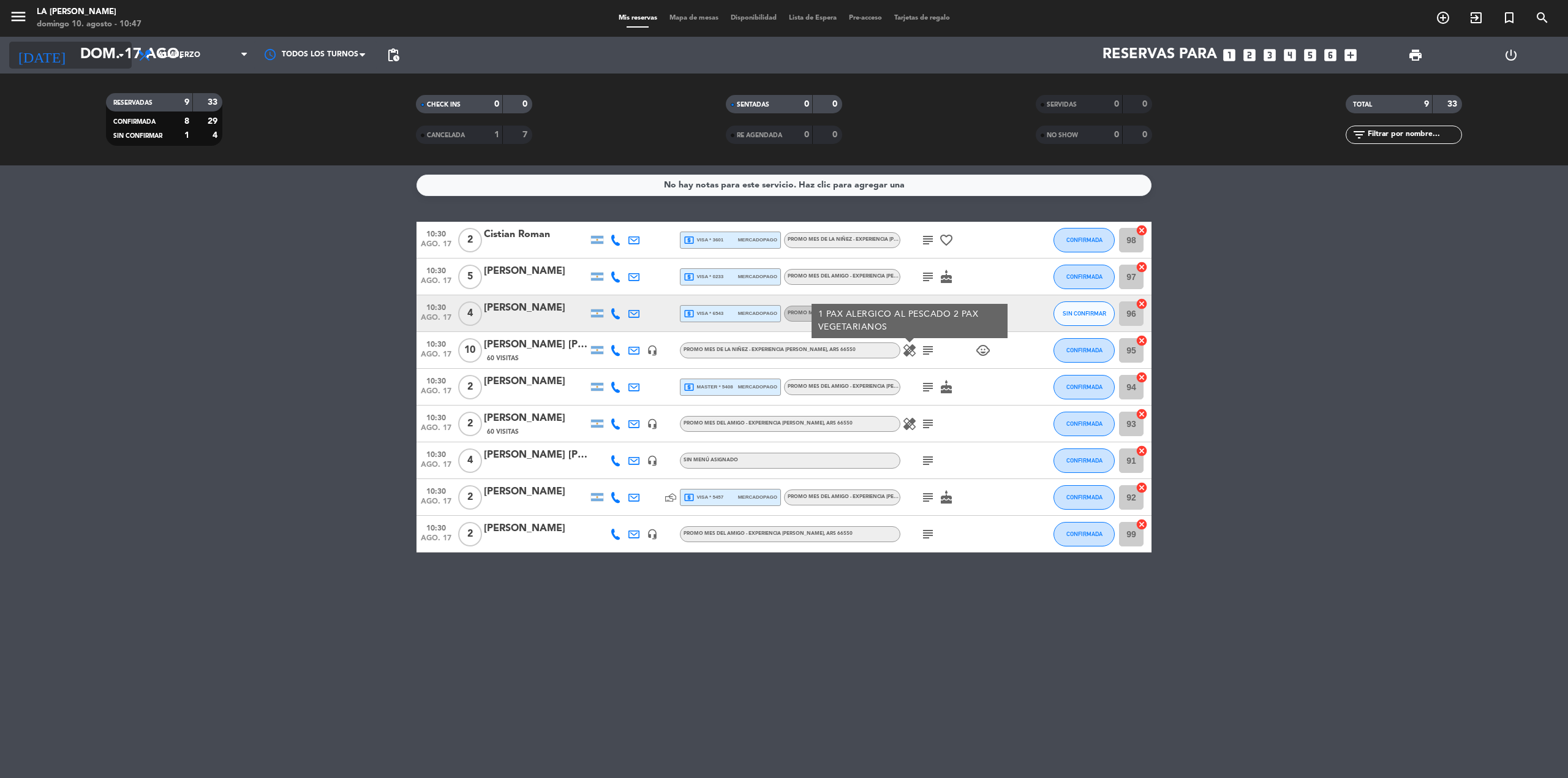
click at [77, 50] on input "dom. 17 ago." at bounding box center [165, 54] width 182 height 29
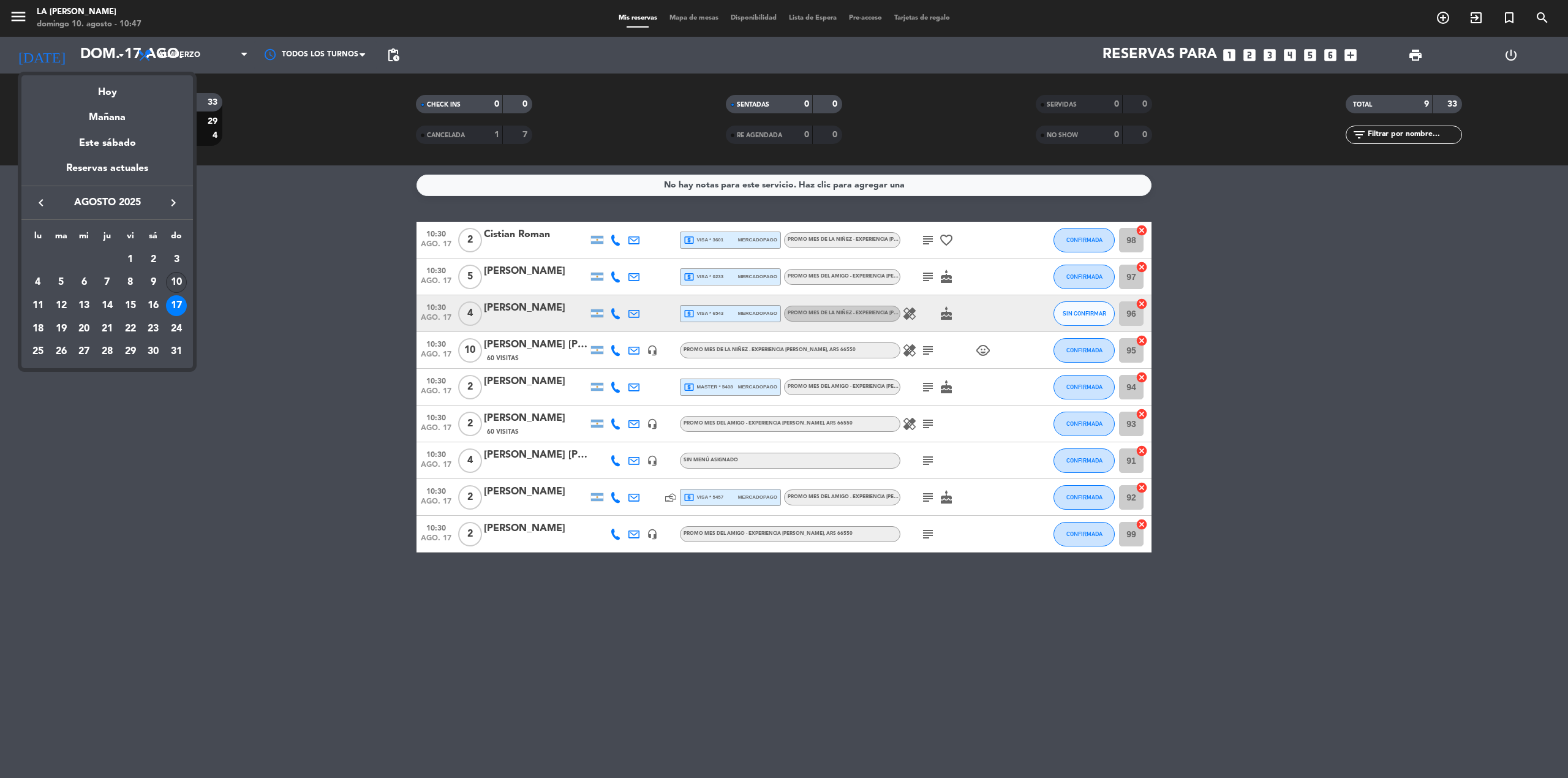
click at [167, 285] on div "10" at bounding box center [176, 282] width 21 height 21
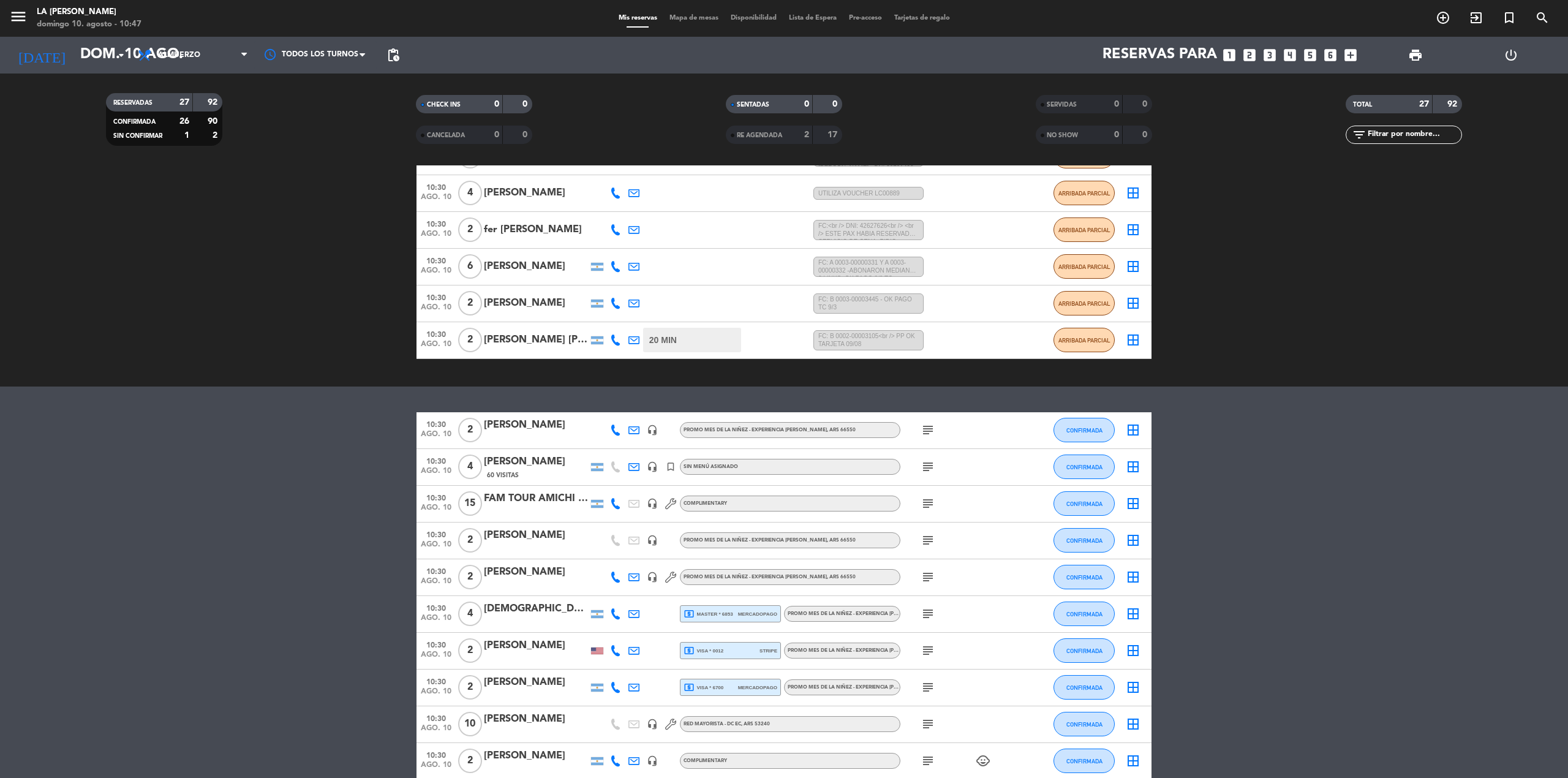
scroll to position [607, 0]
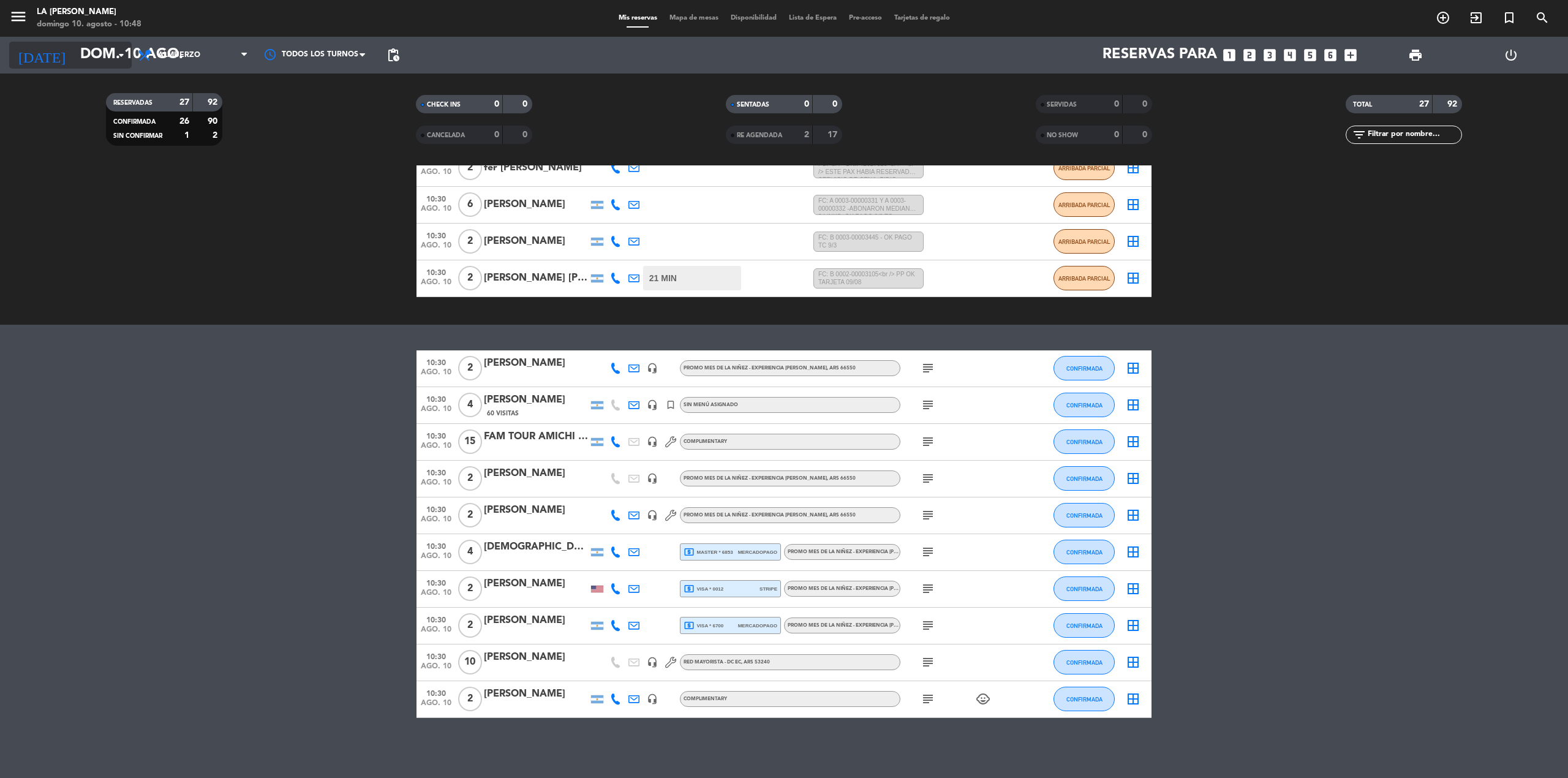
click at [108, 60] on input "dom. 10 ago." at bounding box center [165, 54] width 182 height 29
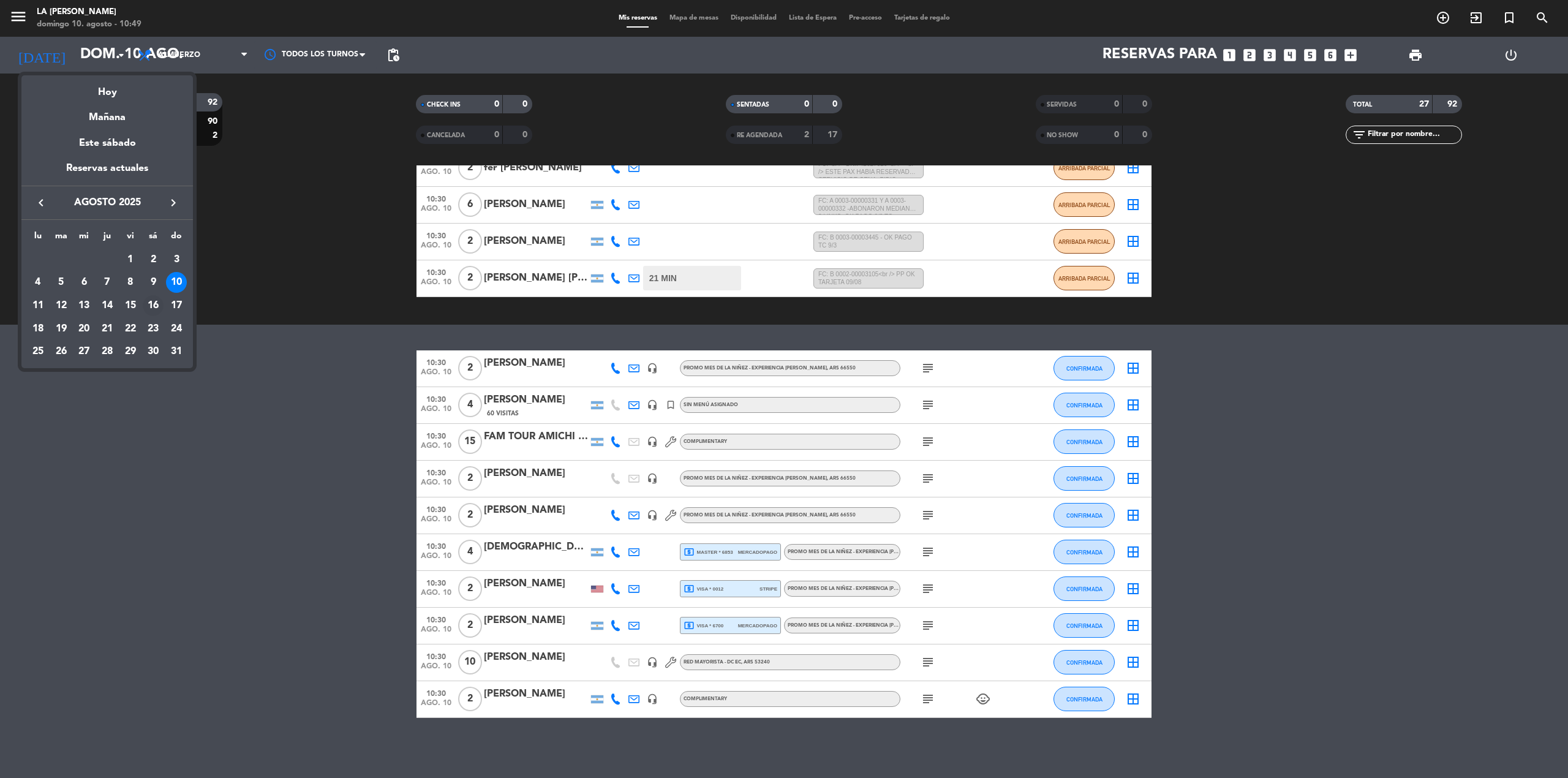
click at [148, 311] on div "16" at bounding box center [153, 305] width 21 height 21
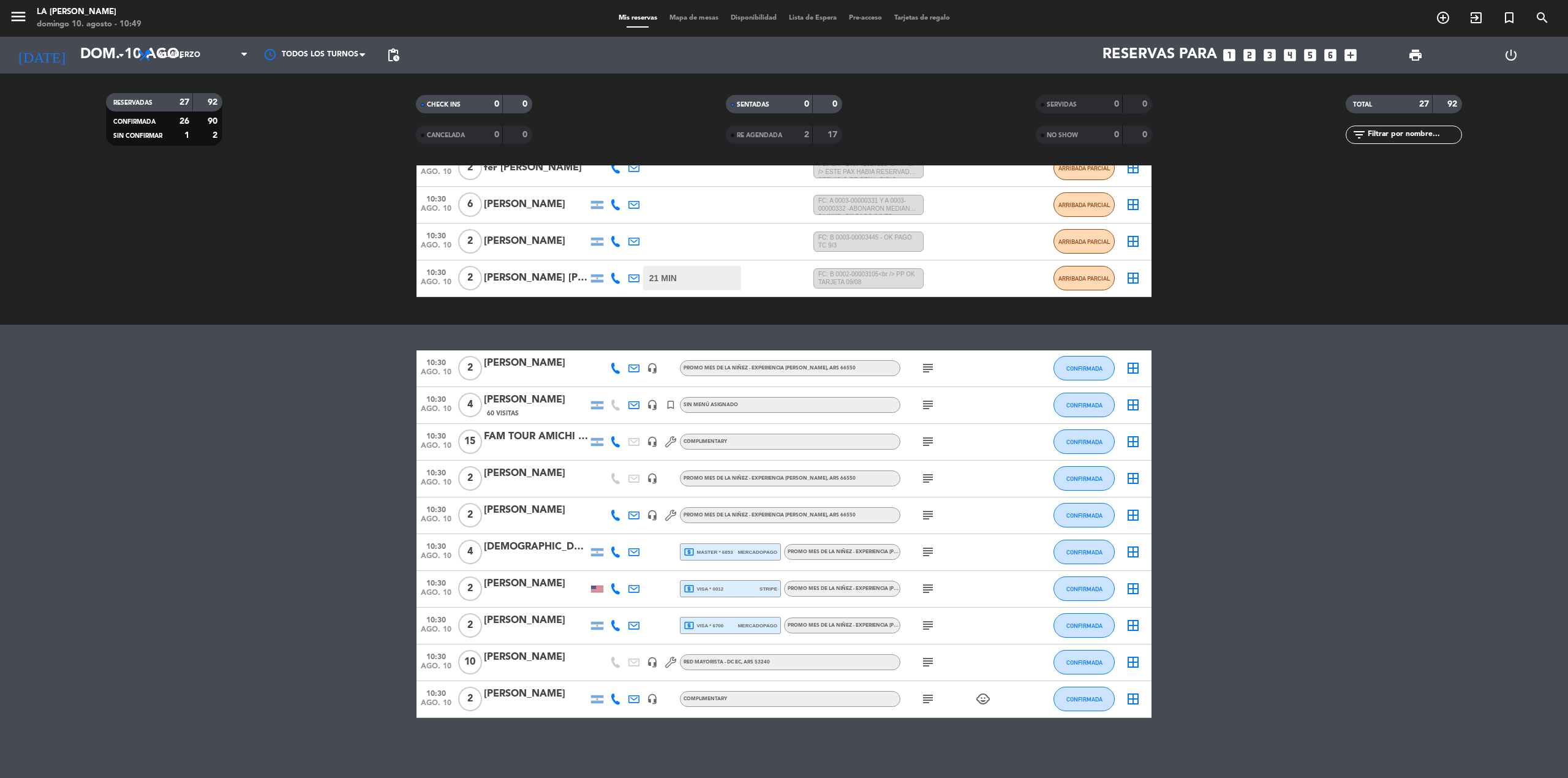
type input "sáb. 16 ago."
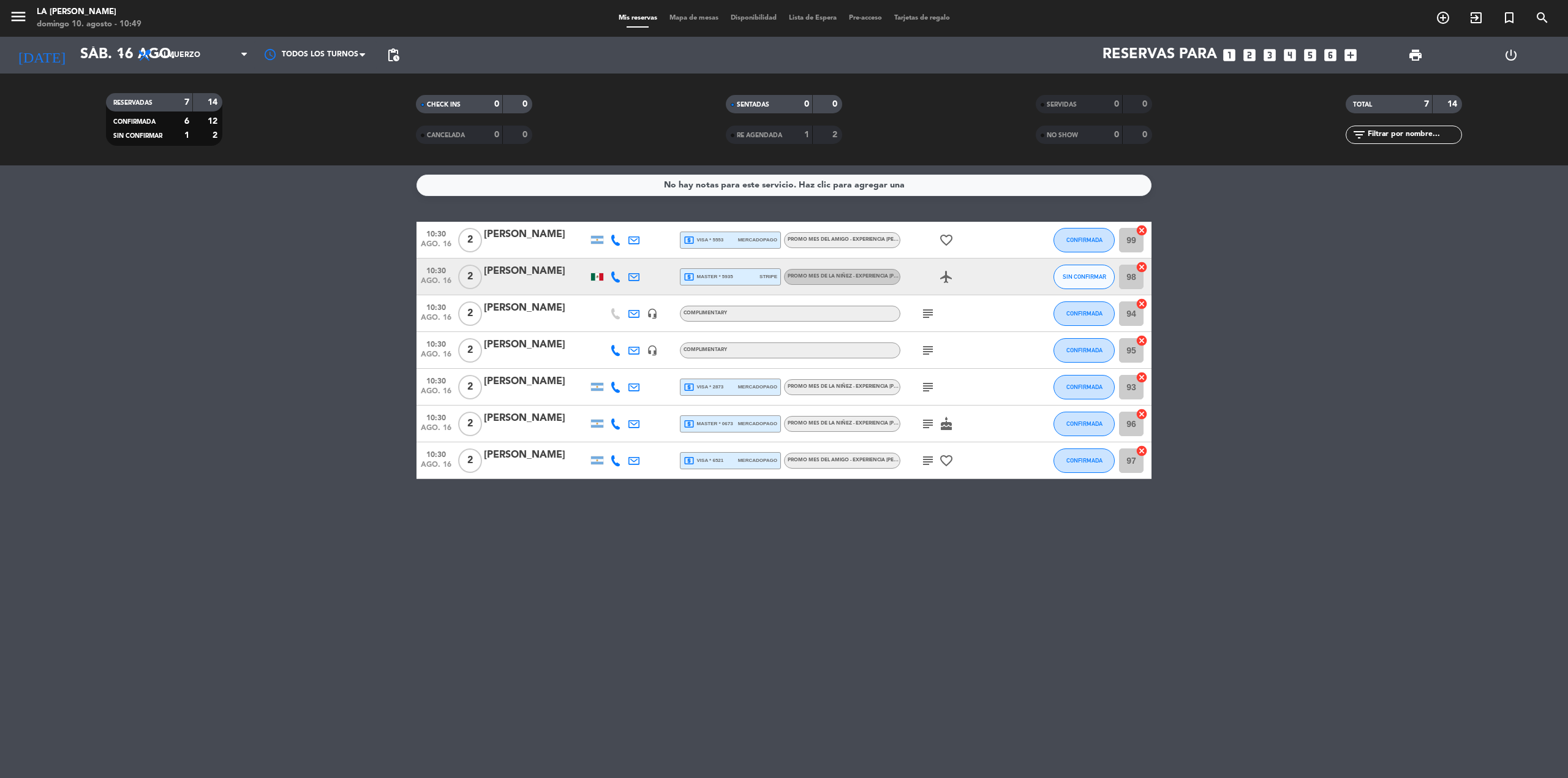
click at [89, 70] on div "[DATE] sáb. 16 ago. arrow_drop_down" at bounding box center [70, 54] width 122 height 37
click at [92, 63] on input "sáb. 16 ago." at bounding box center [165, 54] width 182 height 29
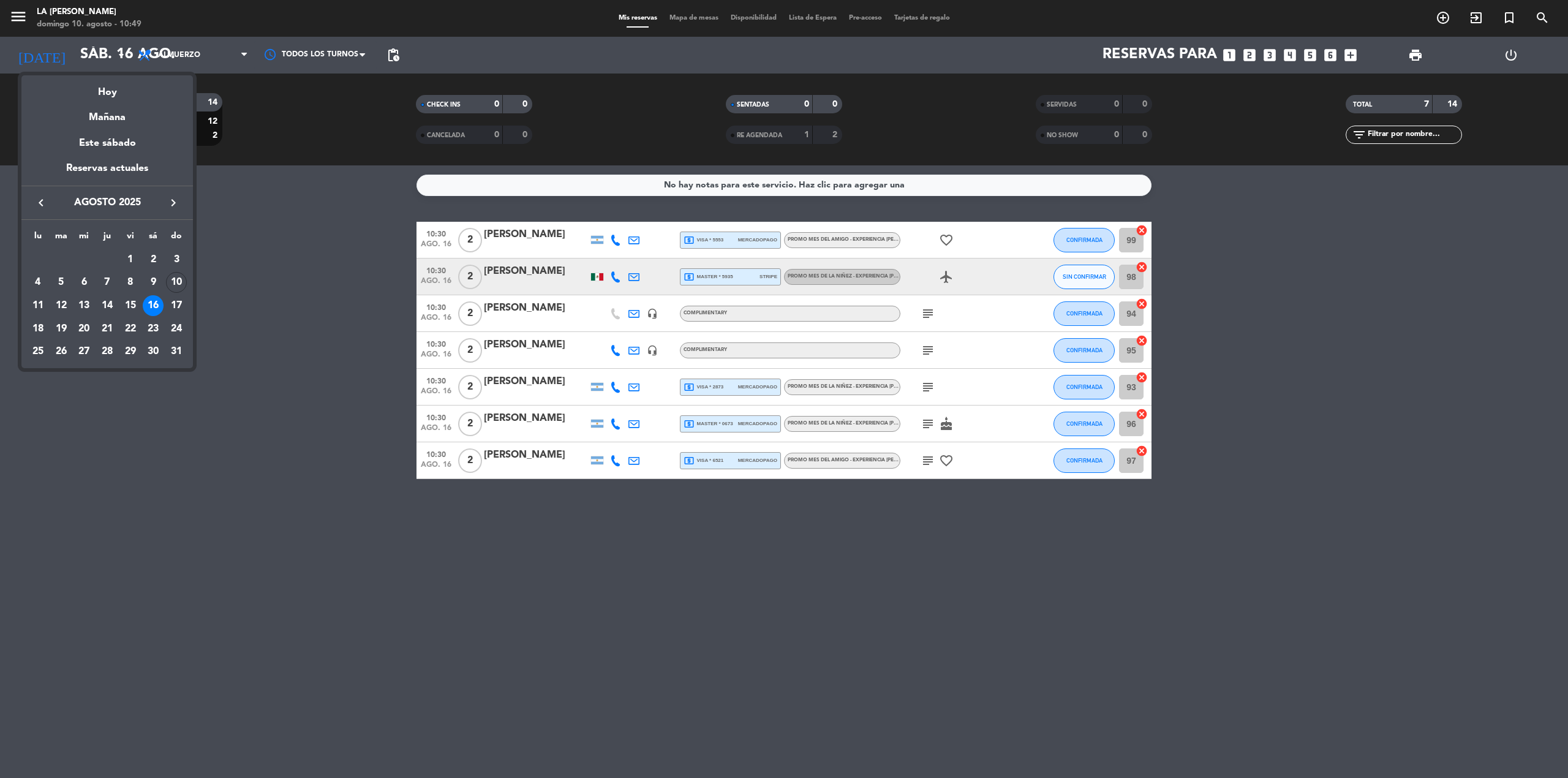
click at [1444, 20] on div at bounding box center [784, 389] width 1568 height 778
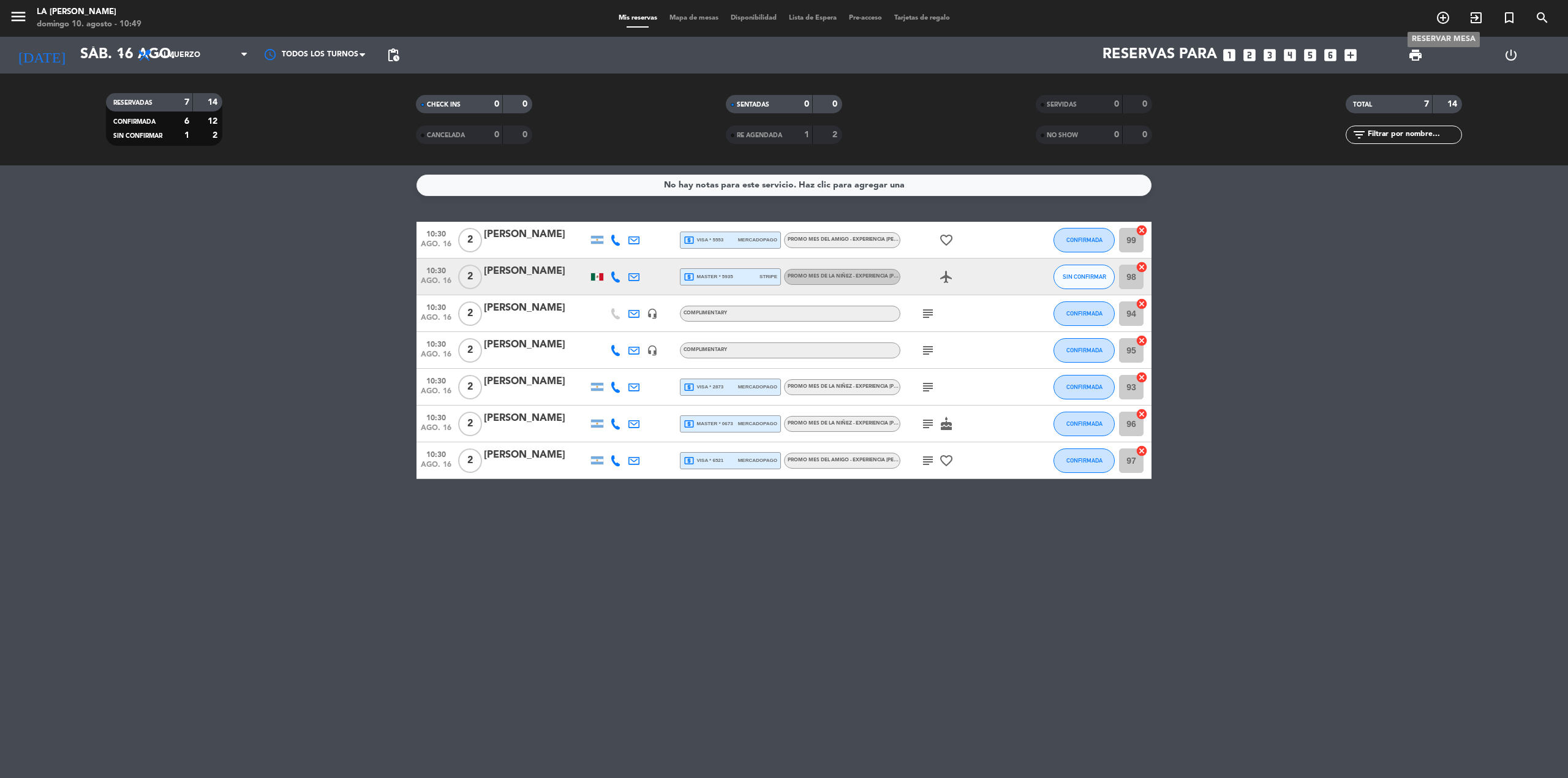
click at [1444, 12] on icon "add_circle_outline" at bounding box center [1443, 18] width 14 height 14
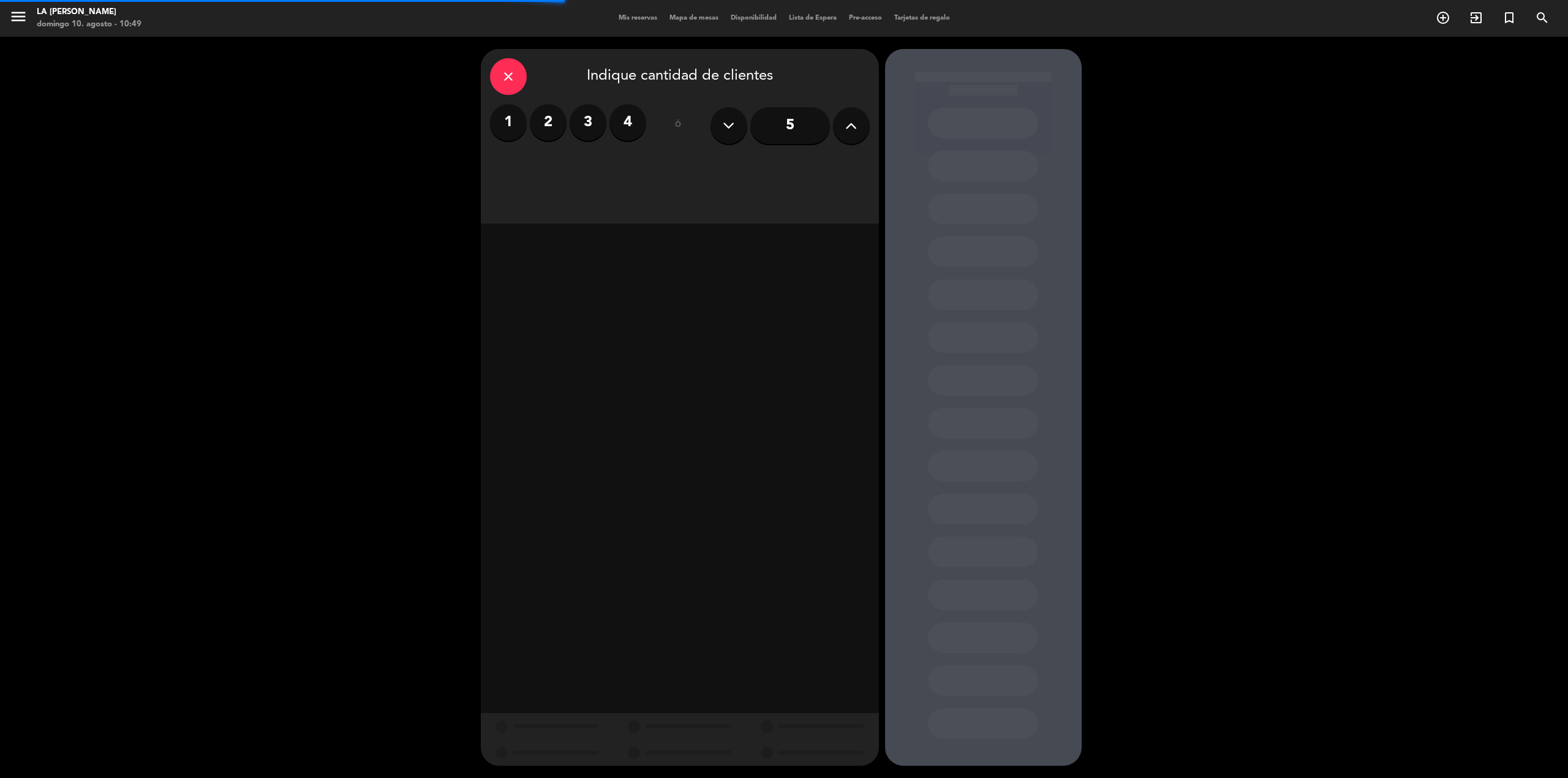
click at [540, 120] on label "2" at bounding box center [548, 122] width 37 height 37
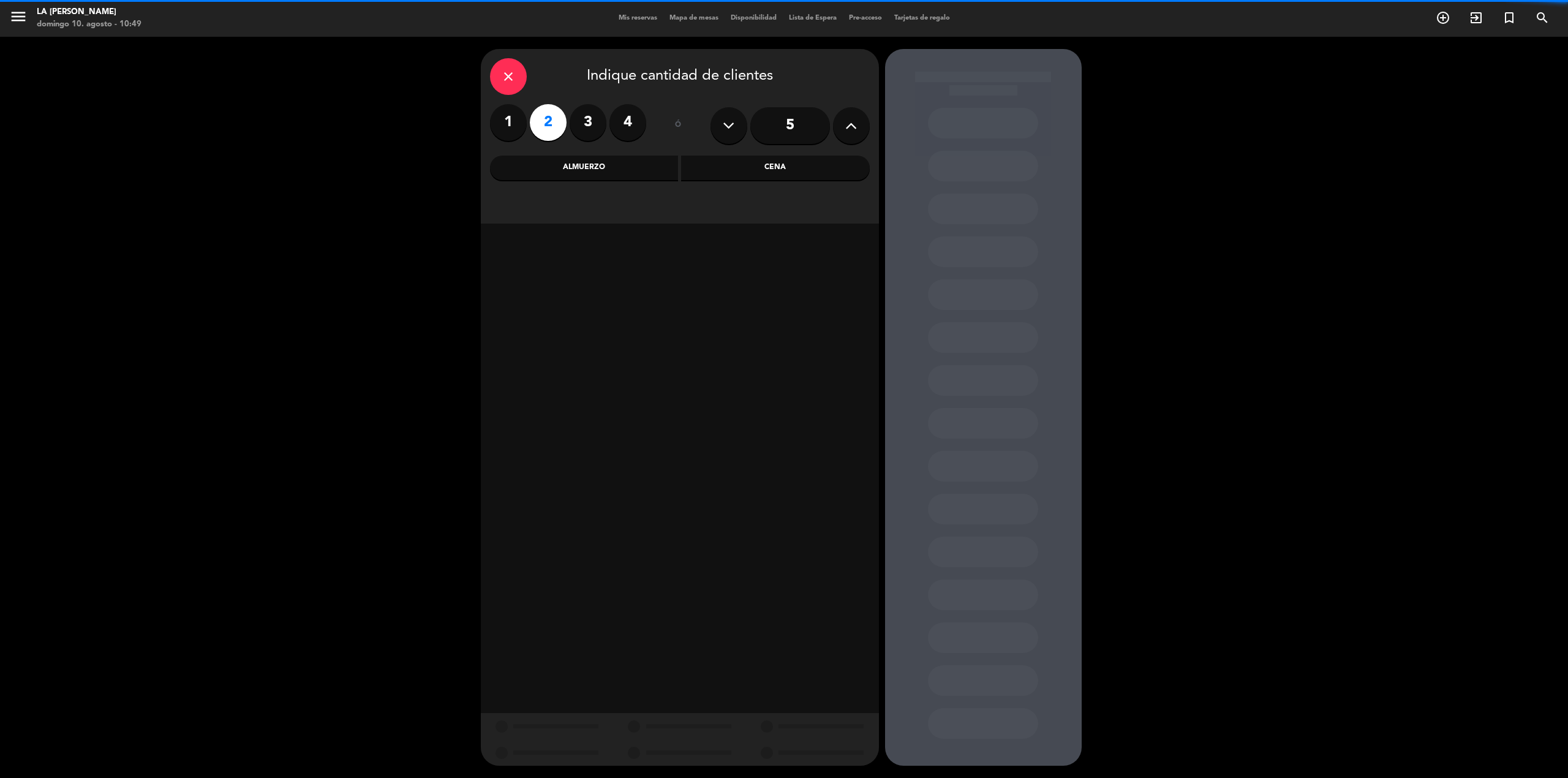
click at [558, 170] on div "Almuerzo" at bounding box center [584, 167] width 188 height 24
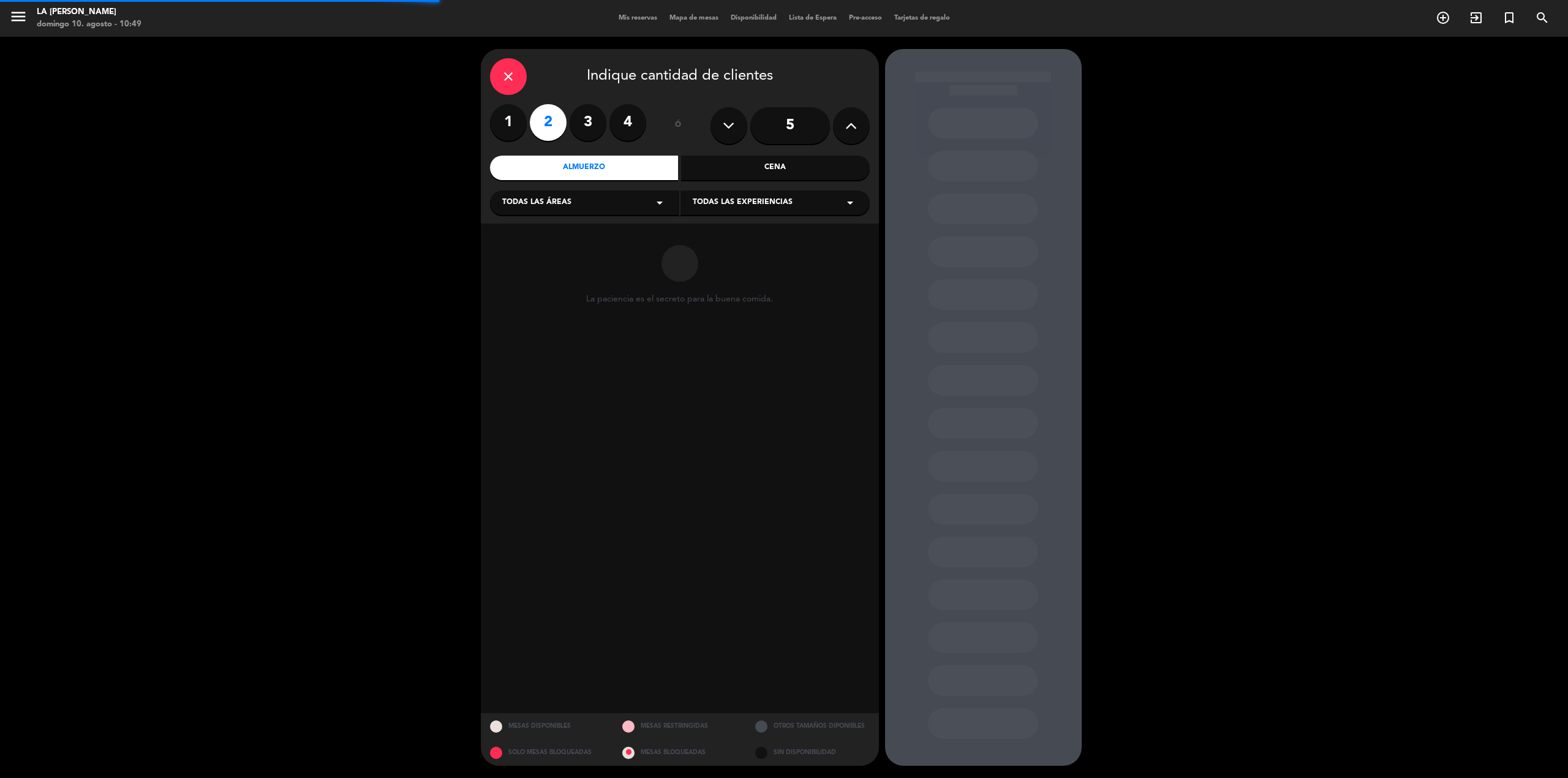
click at [566, 204] on span "Todas las áreas" at bounding box center [537, 203] width 70 height 12
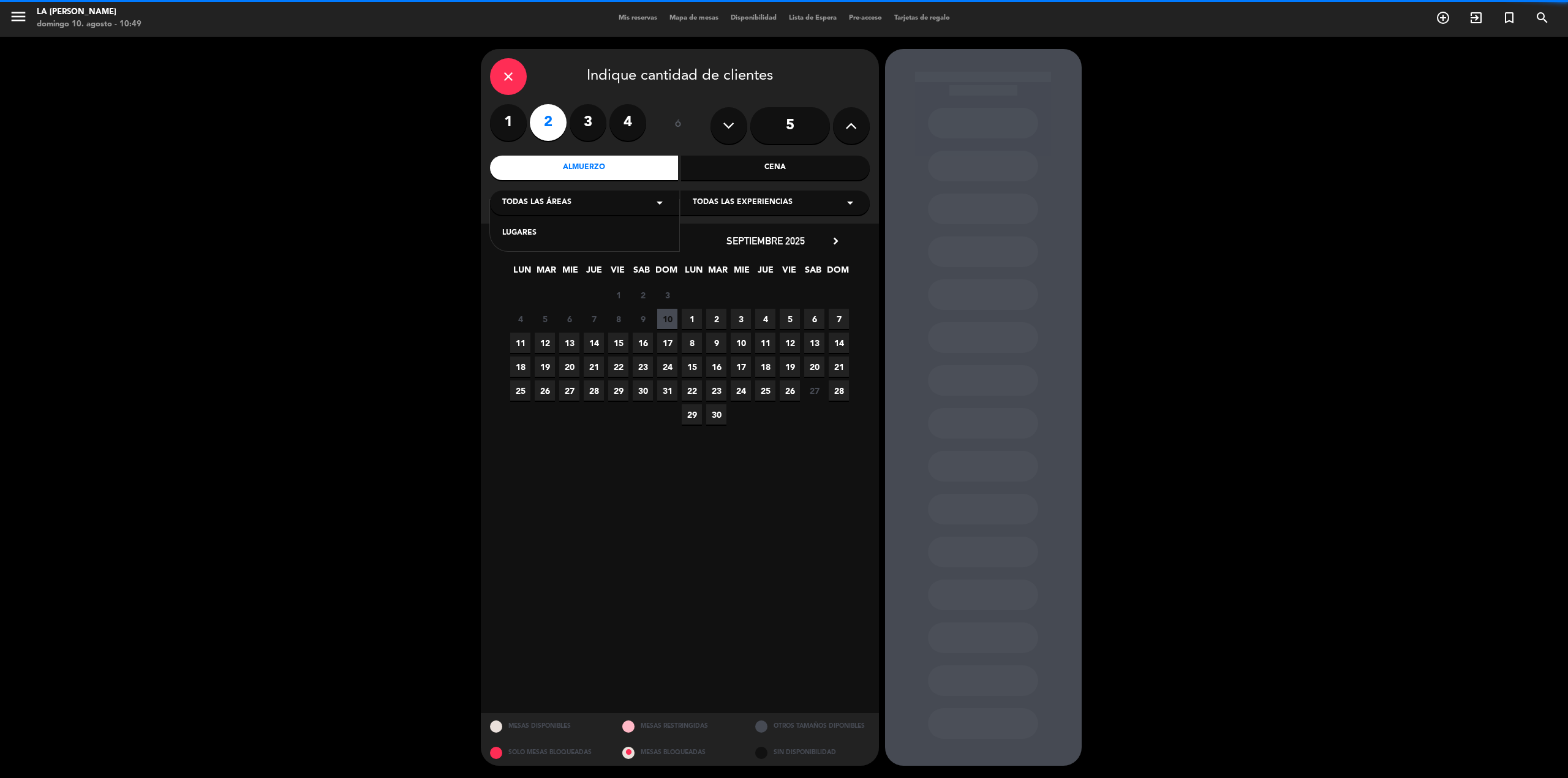
click at [568, 231] on div "LUGARES" at bounding box center [585, 234] width 165 height 12
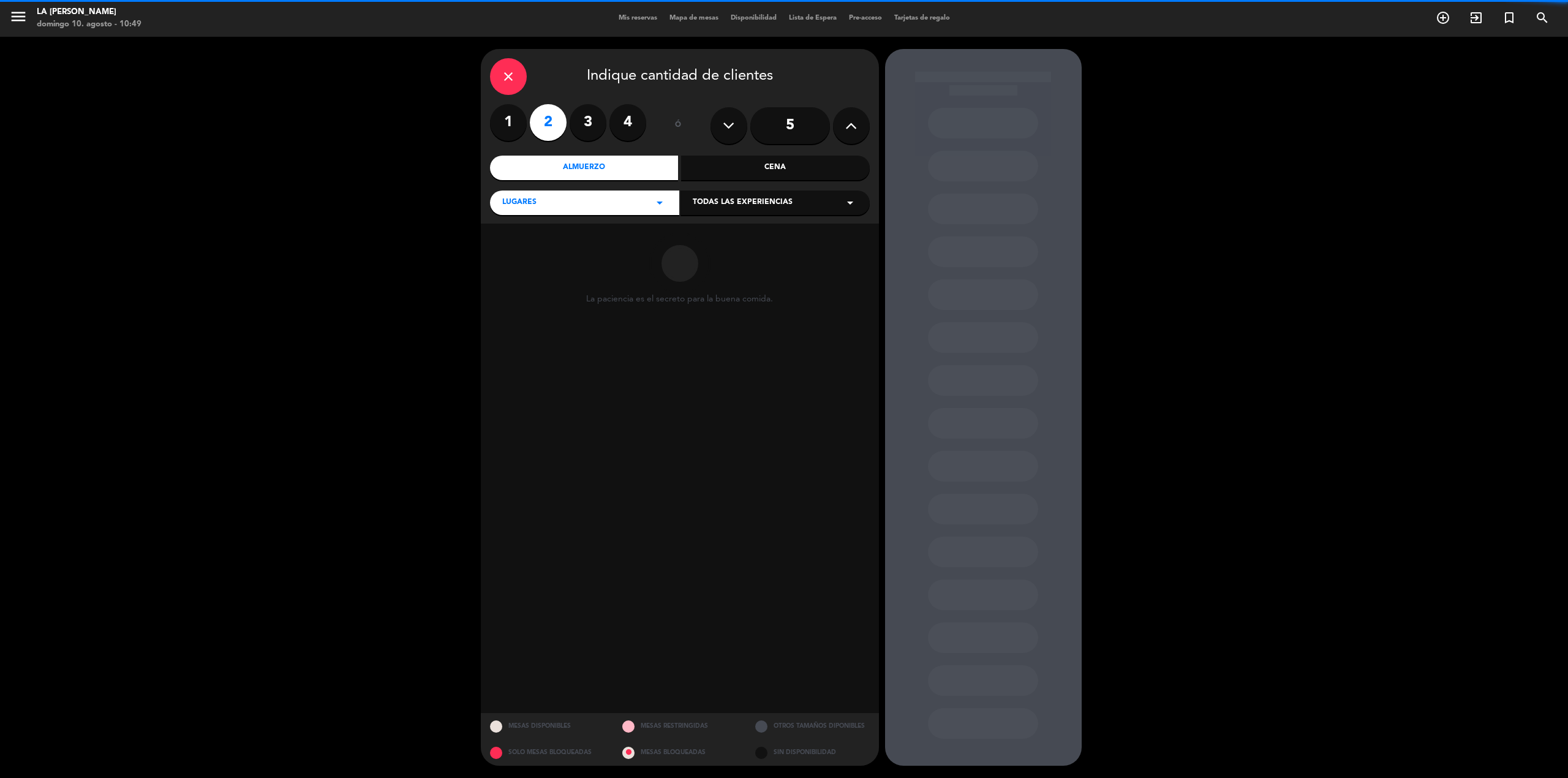
click at [724, 206] on span "Todas las experiencias" at bounding box center [743, 203] width 100 height 12
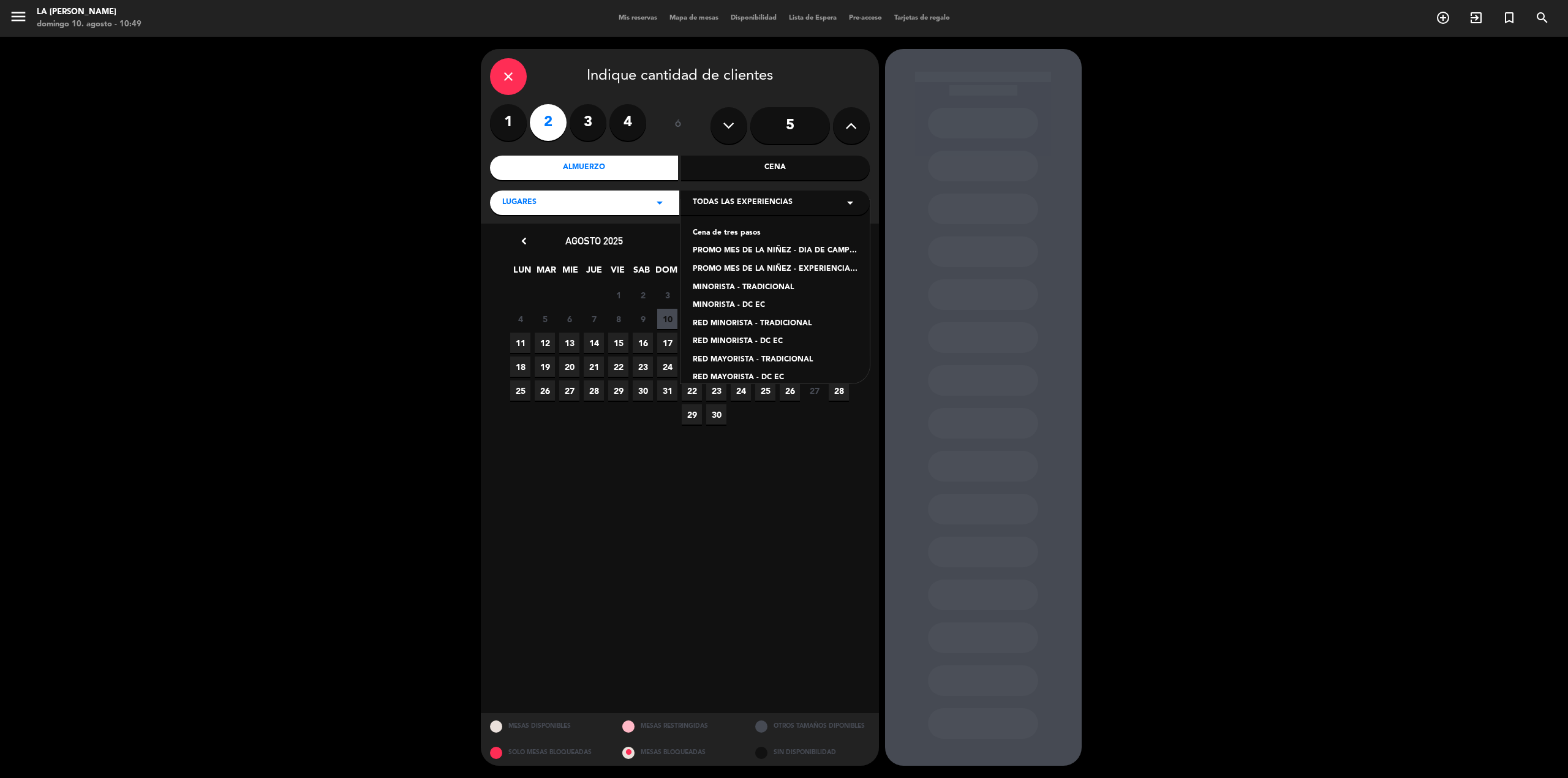
click at [733, 270] on div "PROMO MES DE LA NIÑEZ - EXPERIENCIA [PERSON_NAME]" at bounding box center [775, 269] width 165 height 12
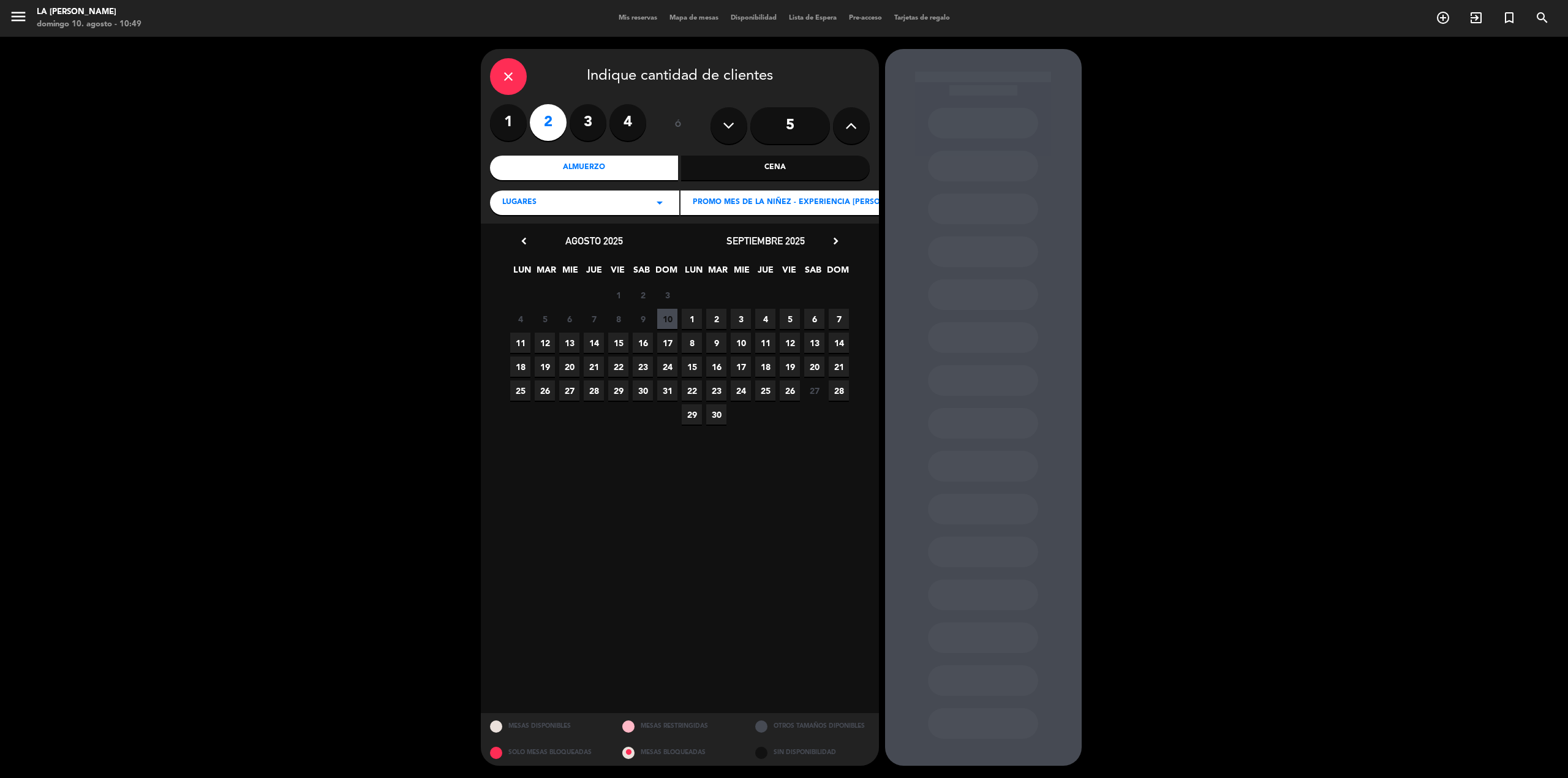
click at [667, 321] on span "10" at bounding box center [668, 319] width 21 height 21
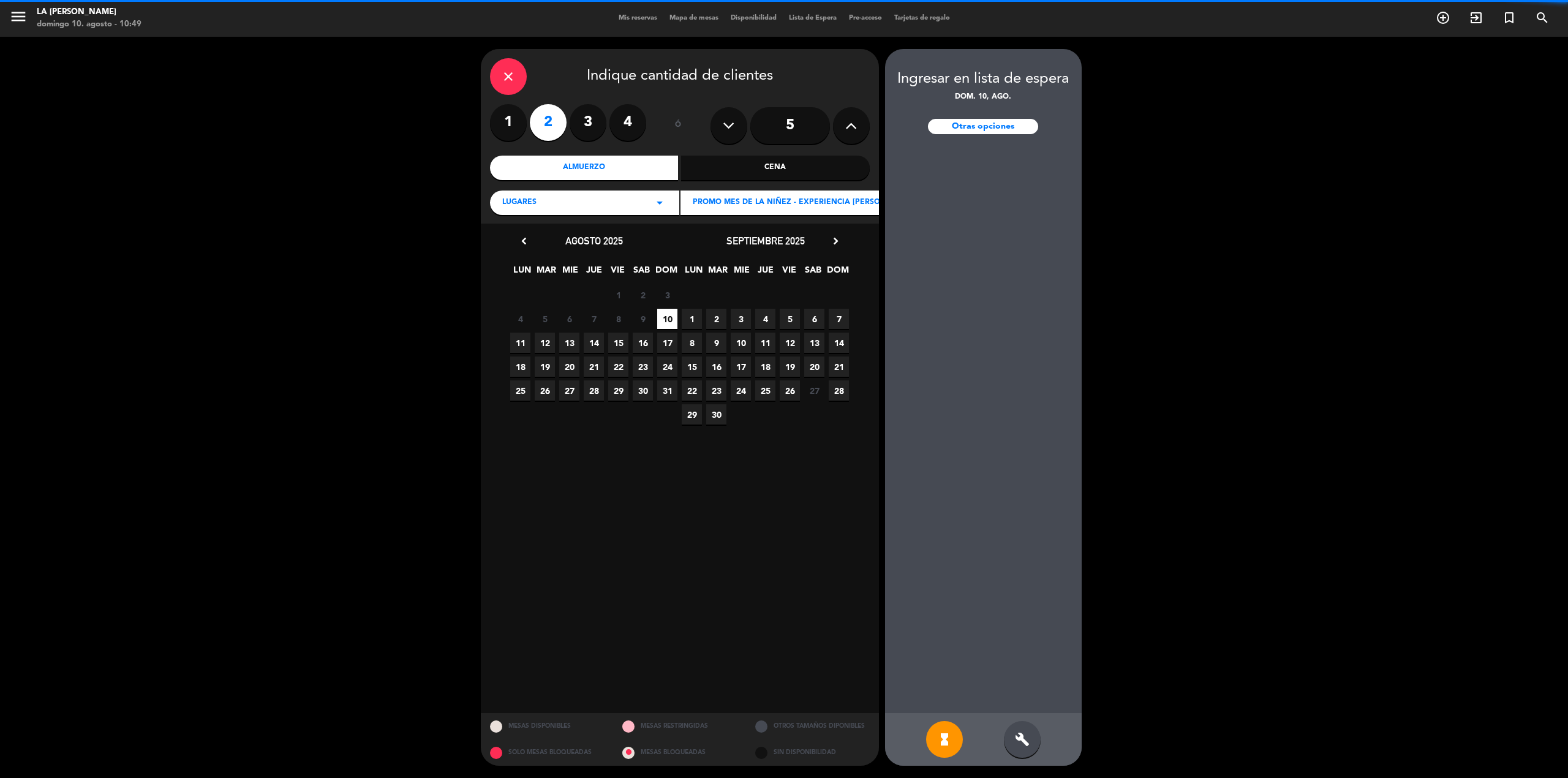
click at [665, 339] on span "17" at bounding box center [668, 343] width 21 height 21
click at [977, 137] on div "credit_card 10:30" at bounding box center [983, 143] width 111 height 30
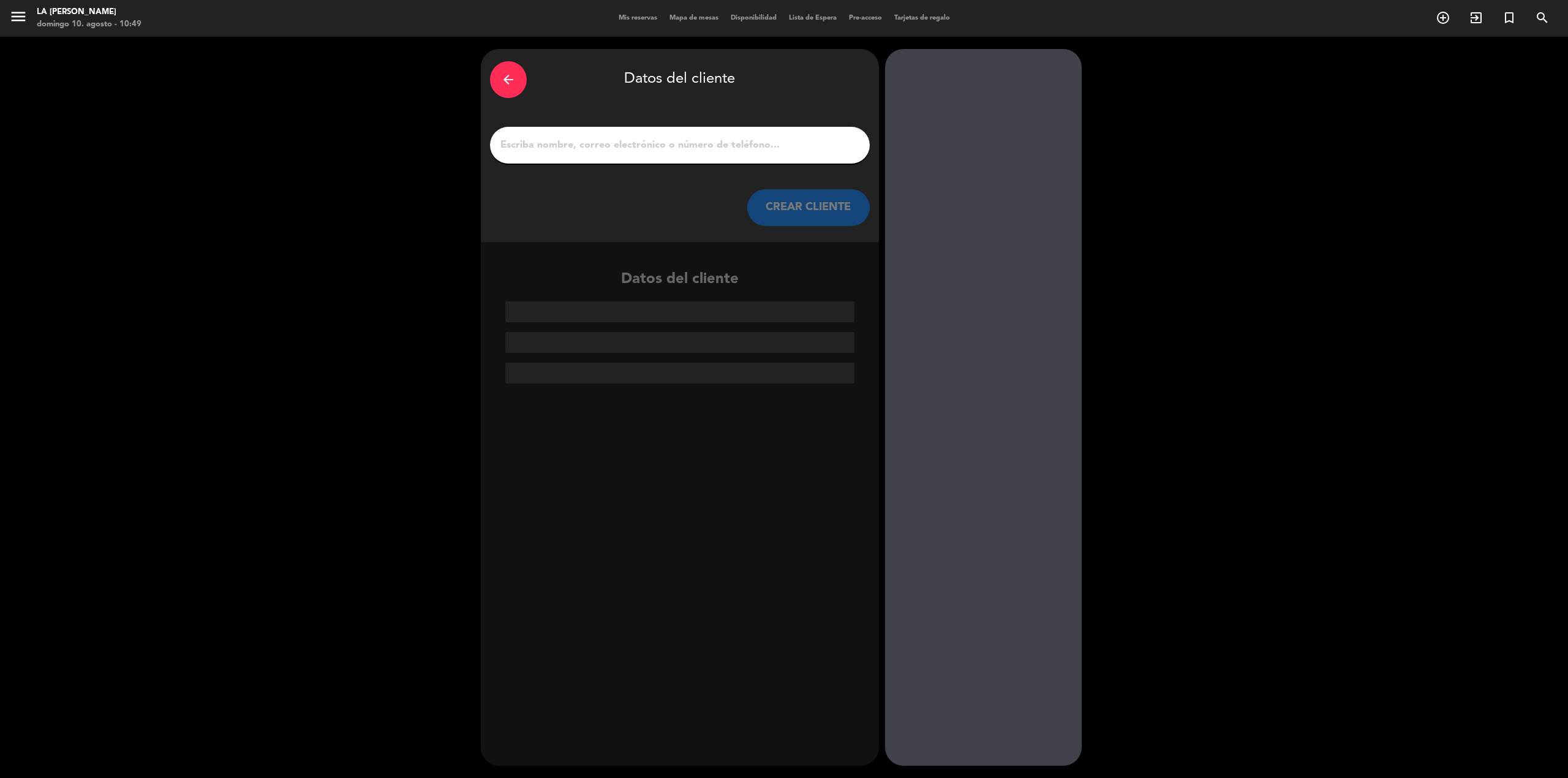
click at [801, 203] on button "CREAR CLIENTE" at bounding box center [808, 207] width 122 height 37
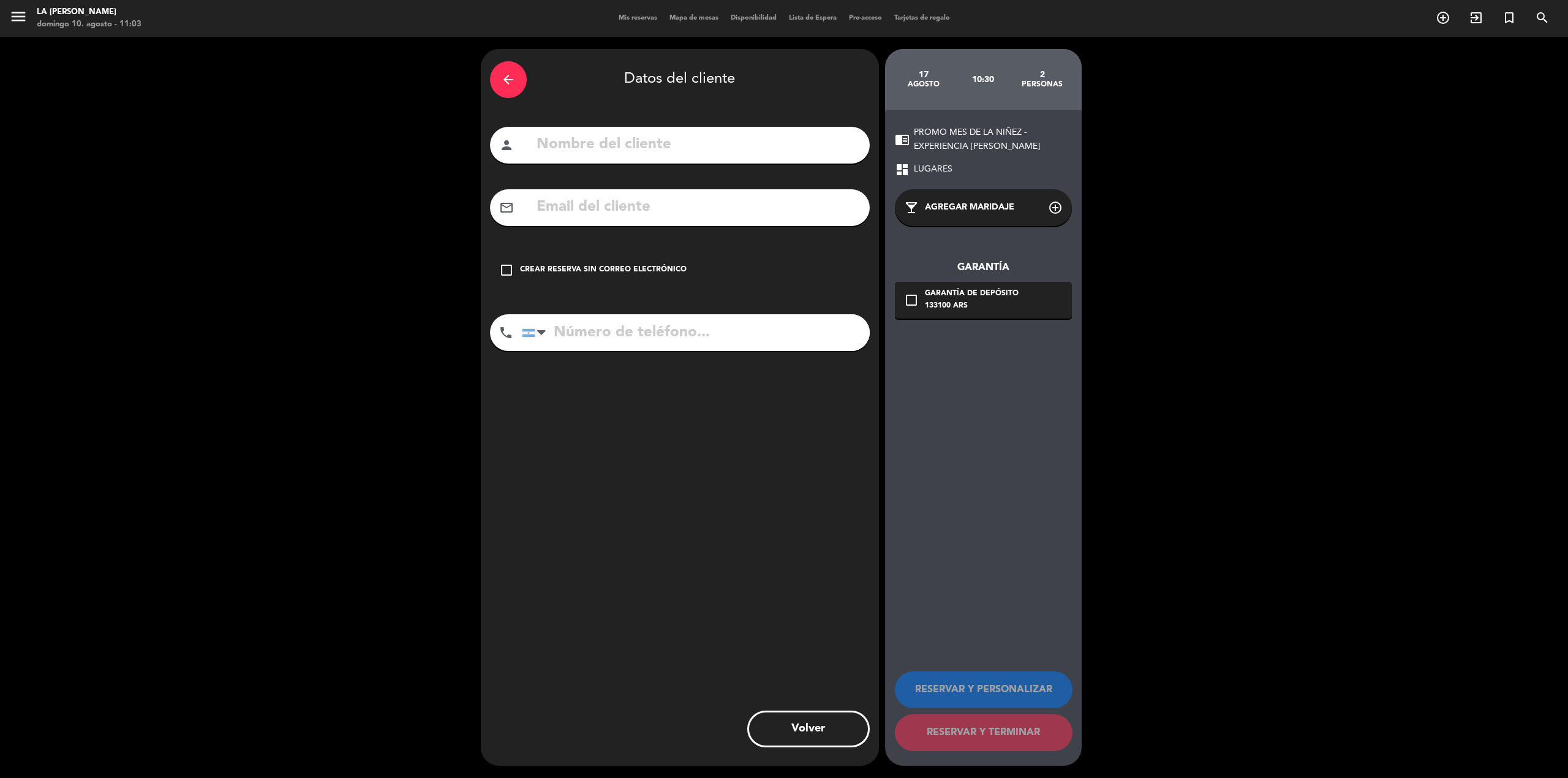
click at [513, 79] on icon "arrow_back" at bounding box center [508, 79] width 14 height 14
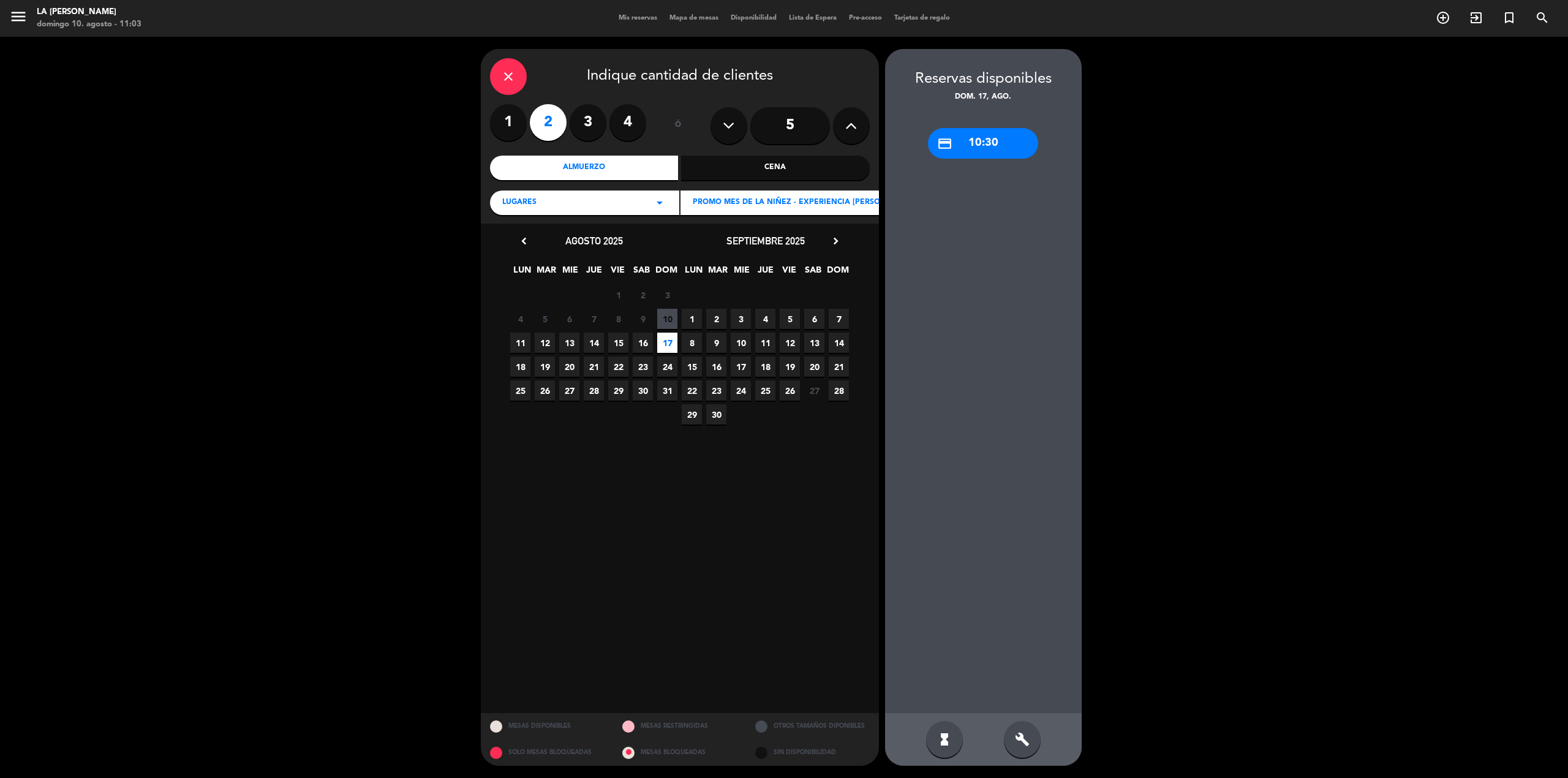
click at [512, 81] on icon "close" at bounding box center [508, 77] width 14 height 14
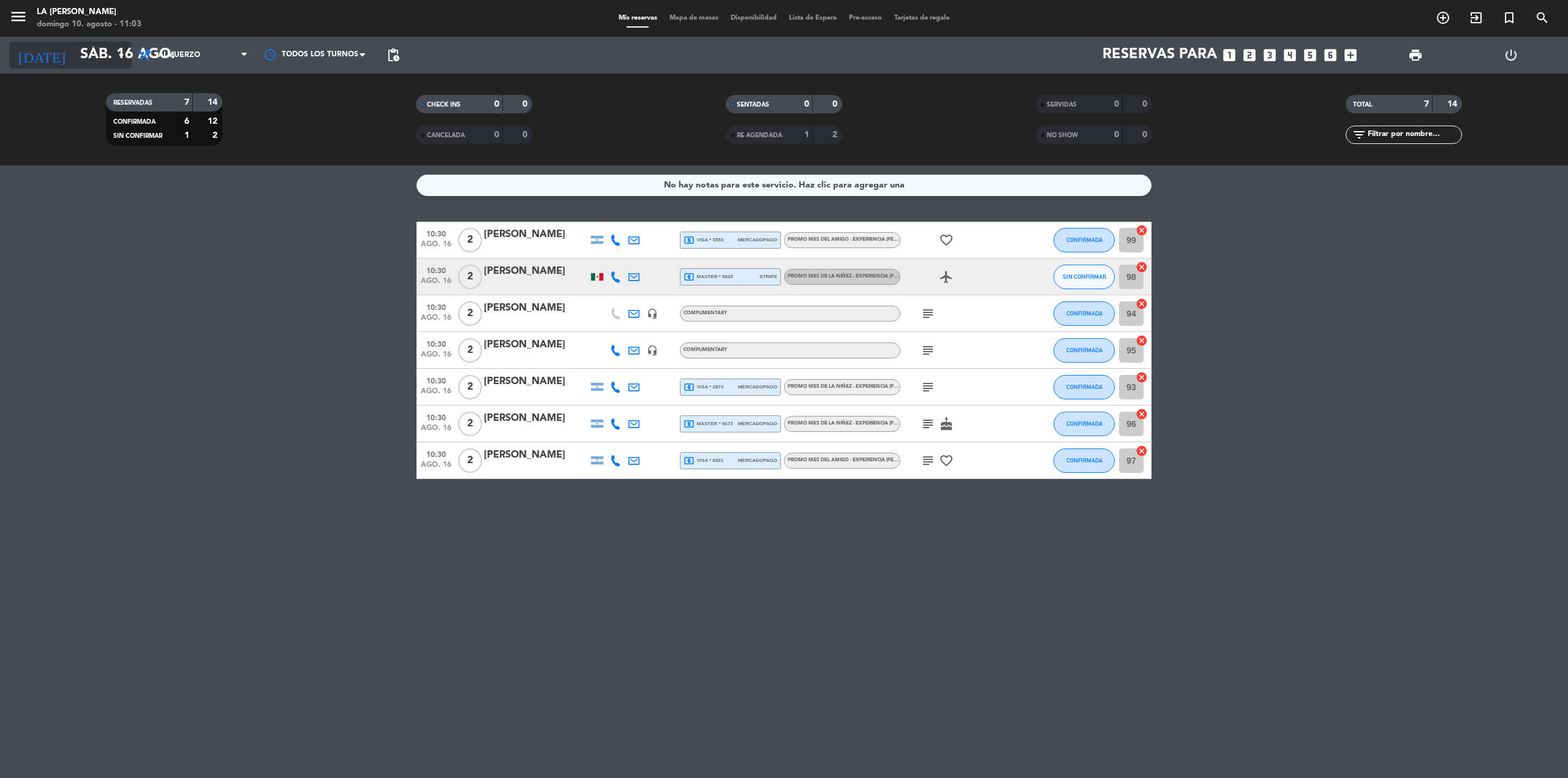
click at [112, 66] on input "sáb. 16 ago." at bounding box center [165, 54] width 182 height 29
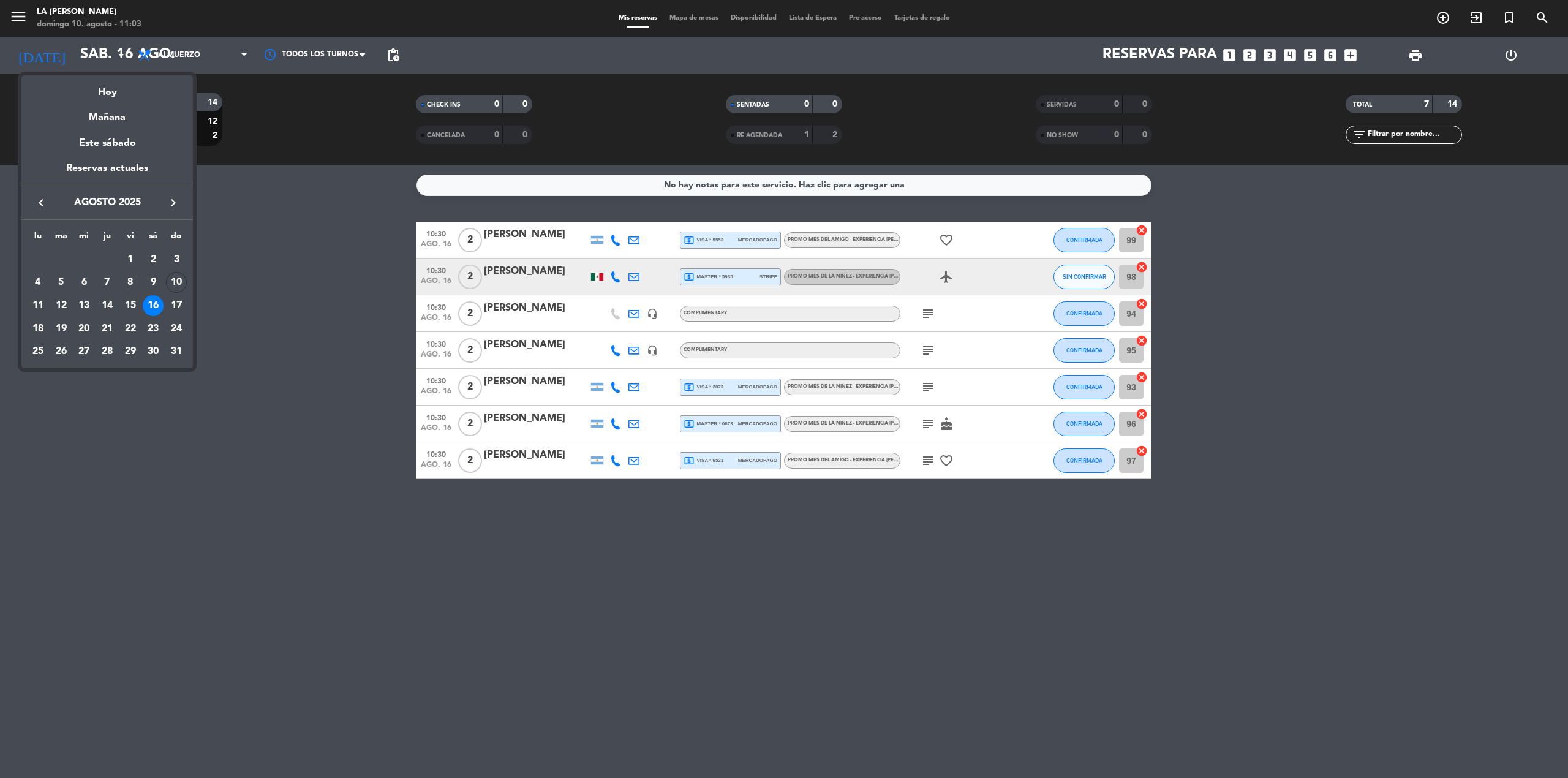
click at [109, 59] on div at bounding box center [784, 389] width 1568 height 778
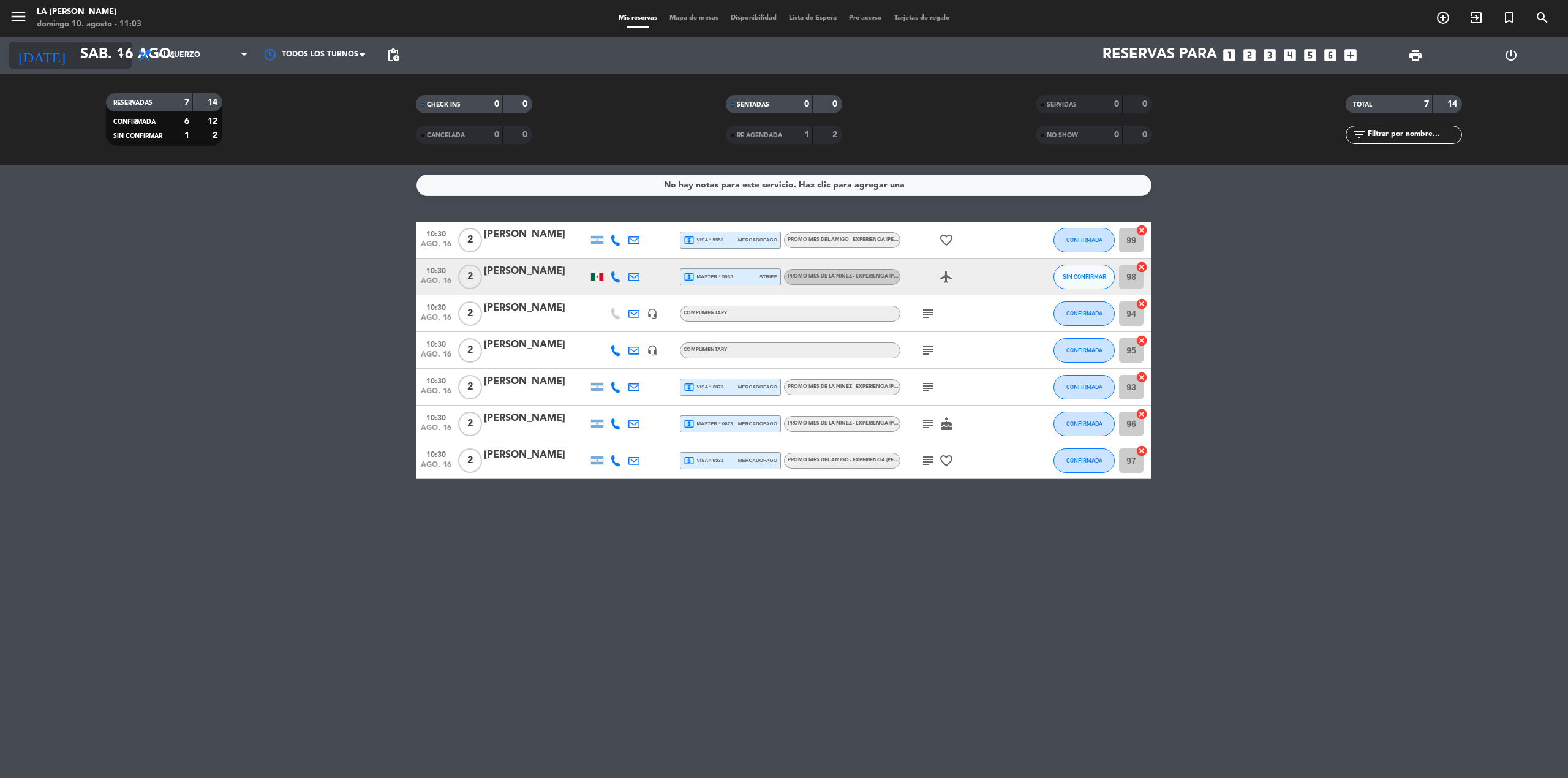
click at [111, 49] on input "sáb. 16 ago." at bounding box center [165, 54] width 182 height 29
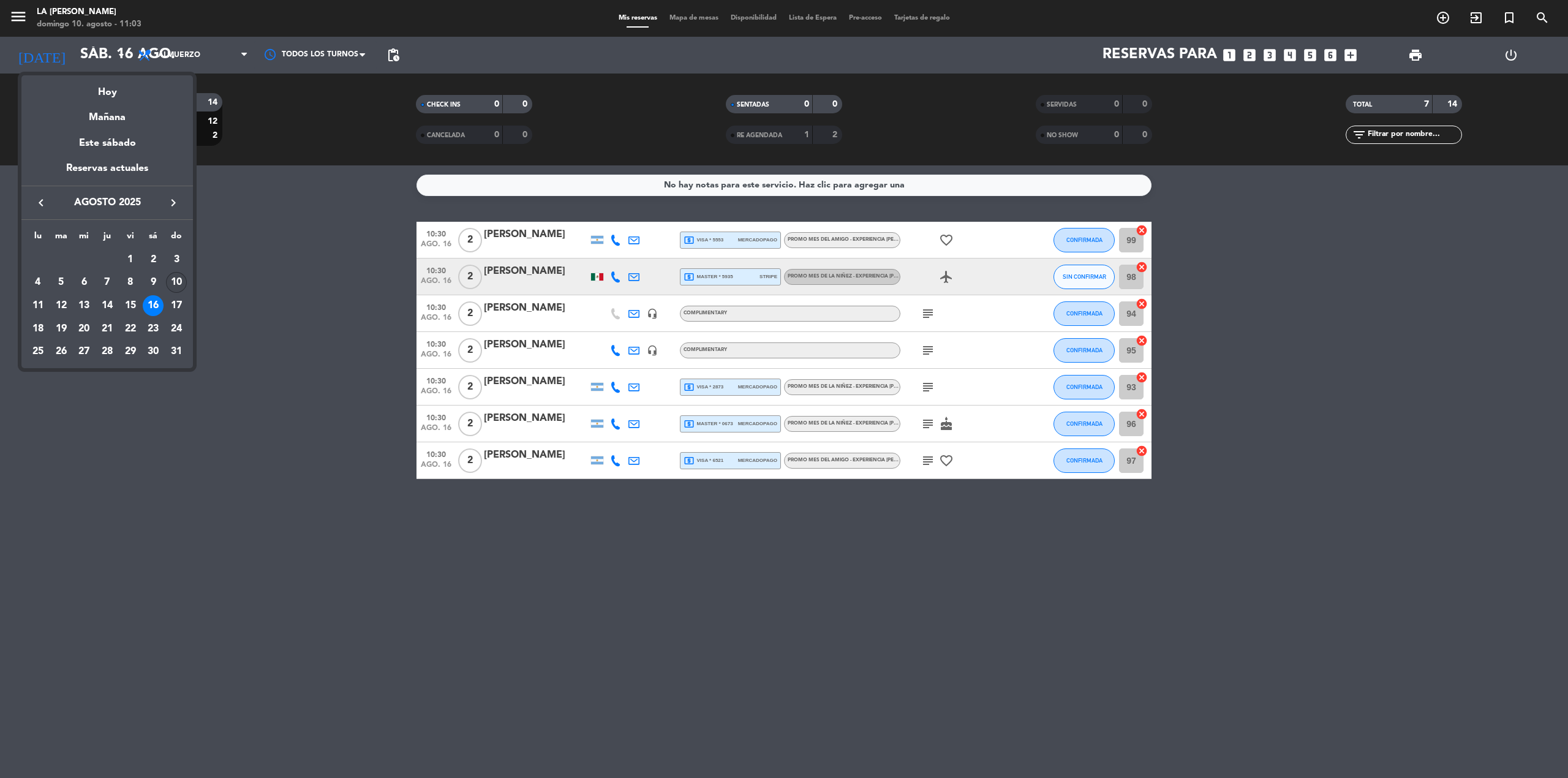
click at [181, 282] on div "10" at bounding box center [176, 282] width 21 height 21
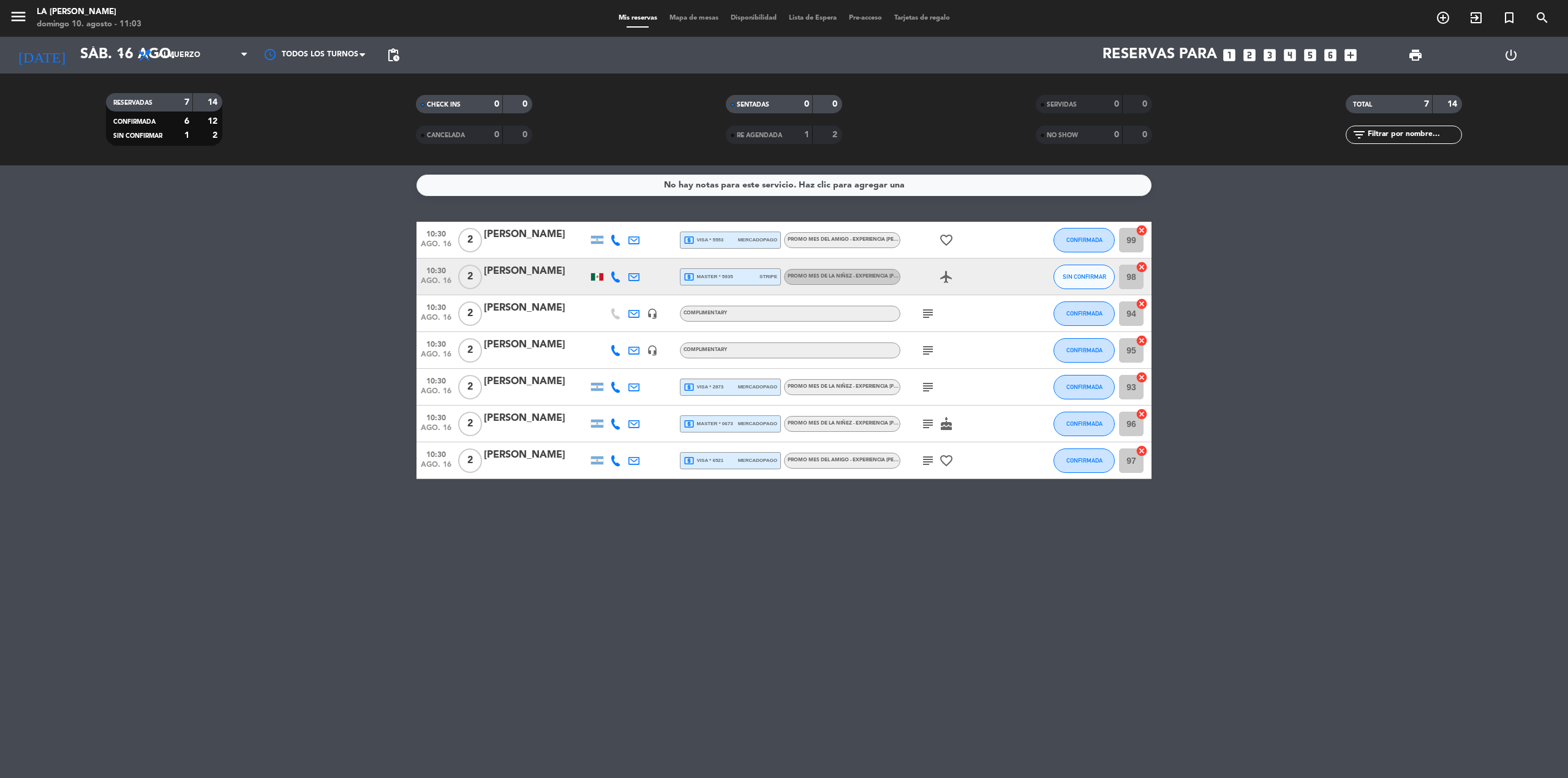
type input "dom. 10 ago."
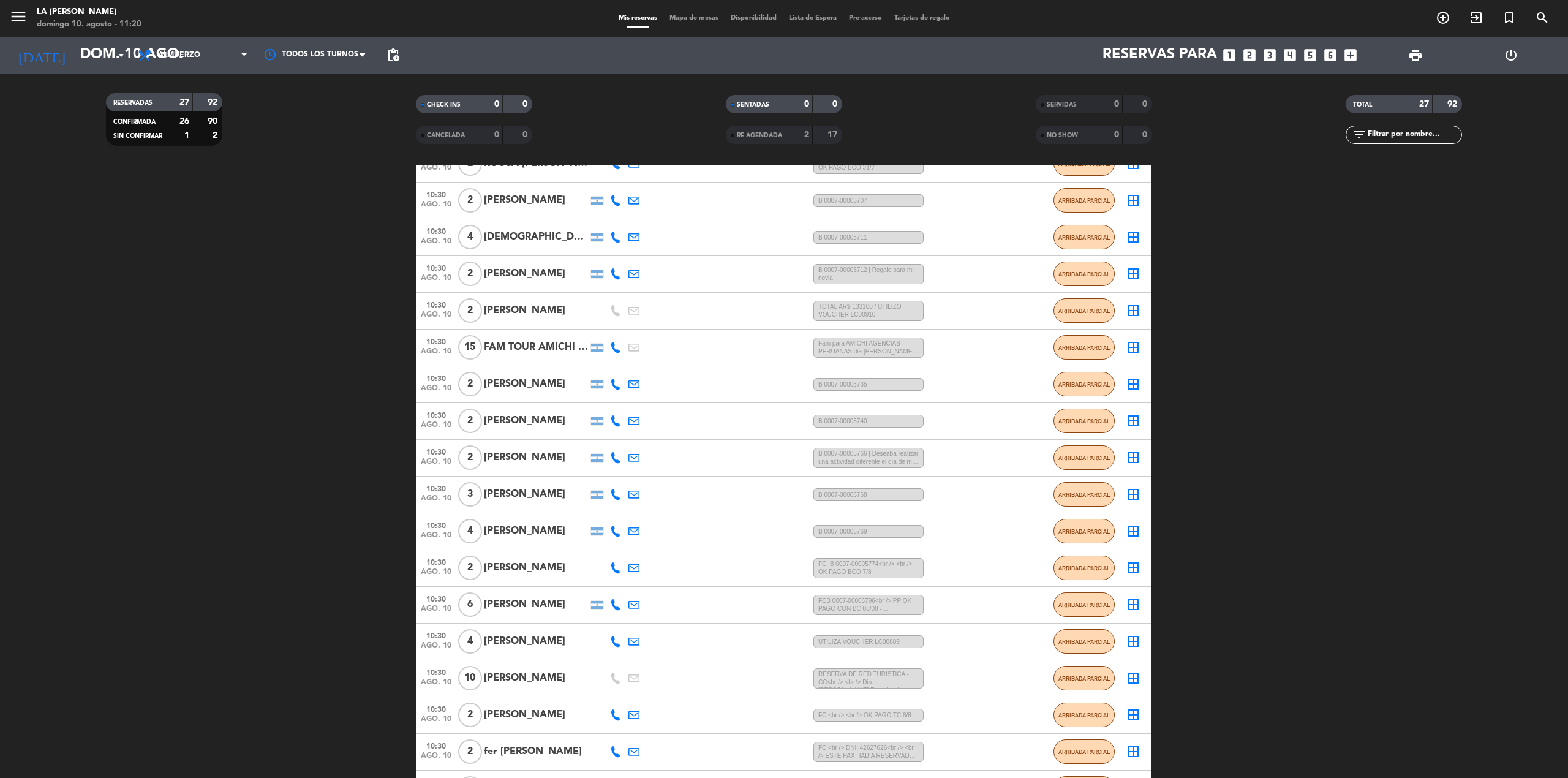
scroll to position [171, 0]
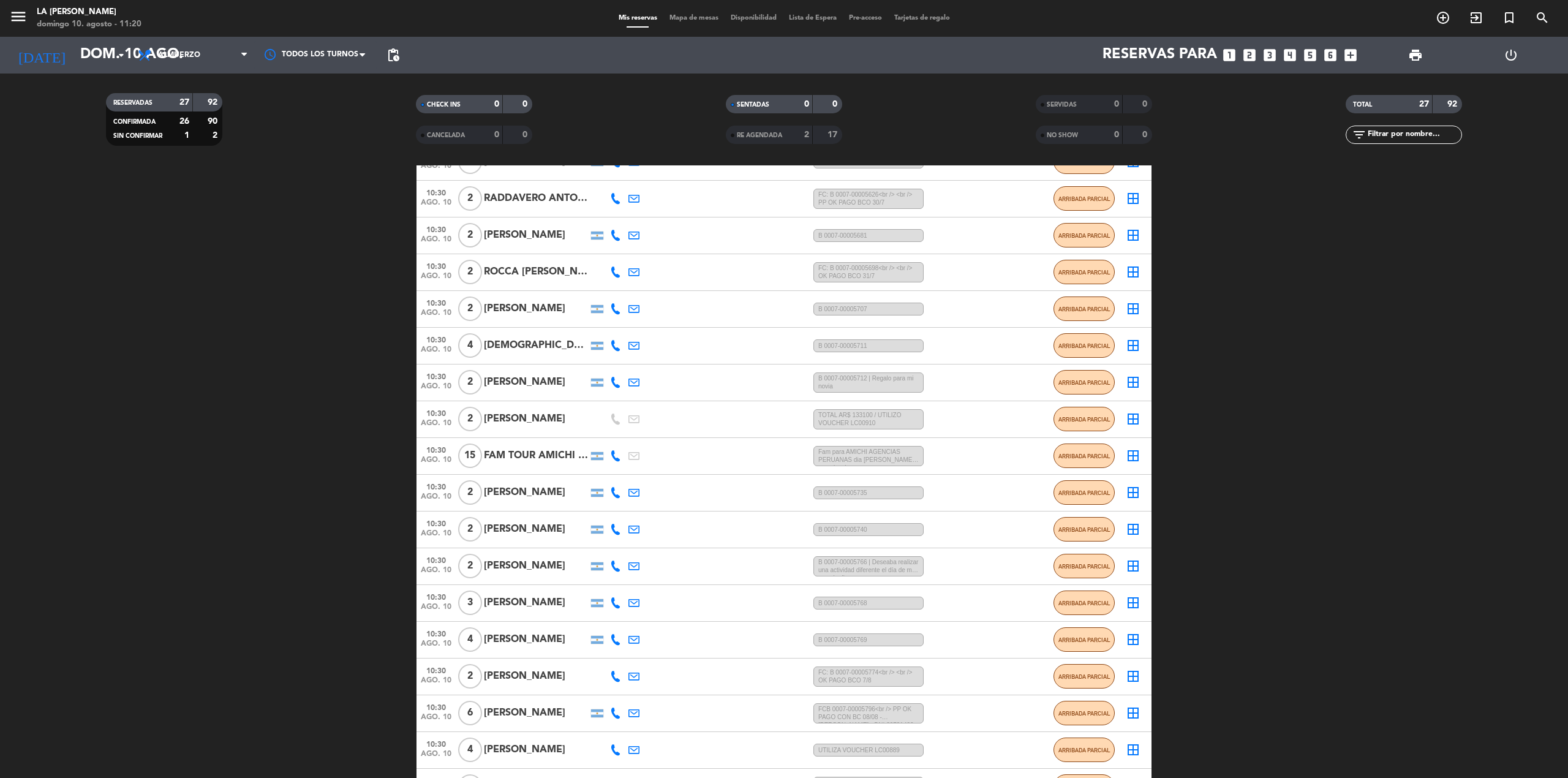
click at [616, 346] on icon at bounding box center [616, 345] width 11 height 11
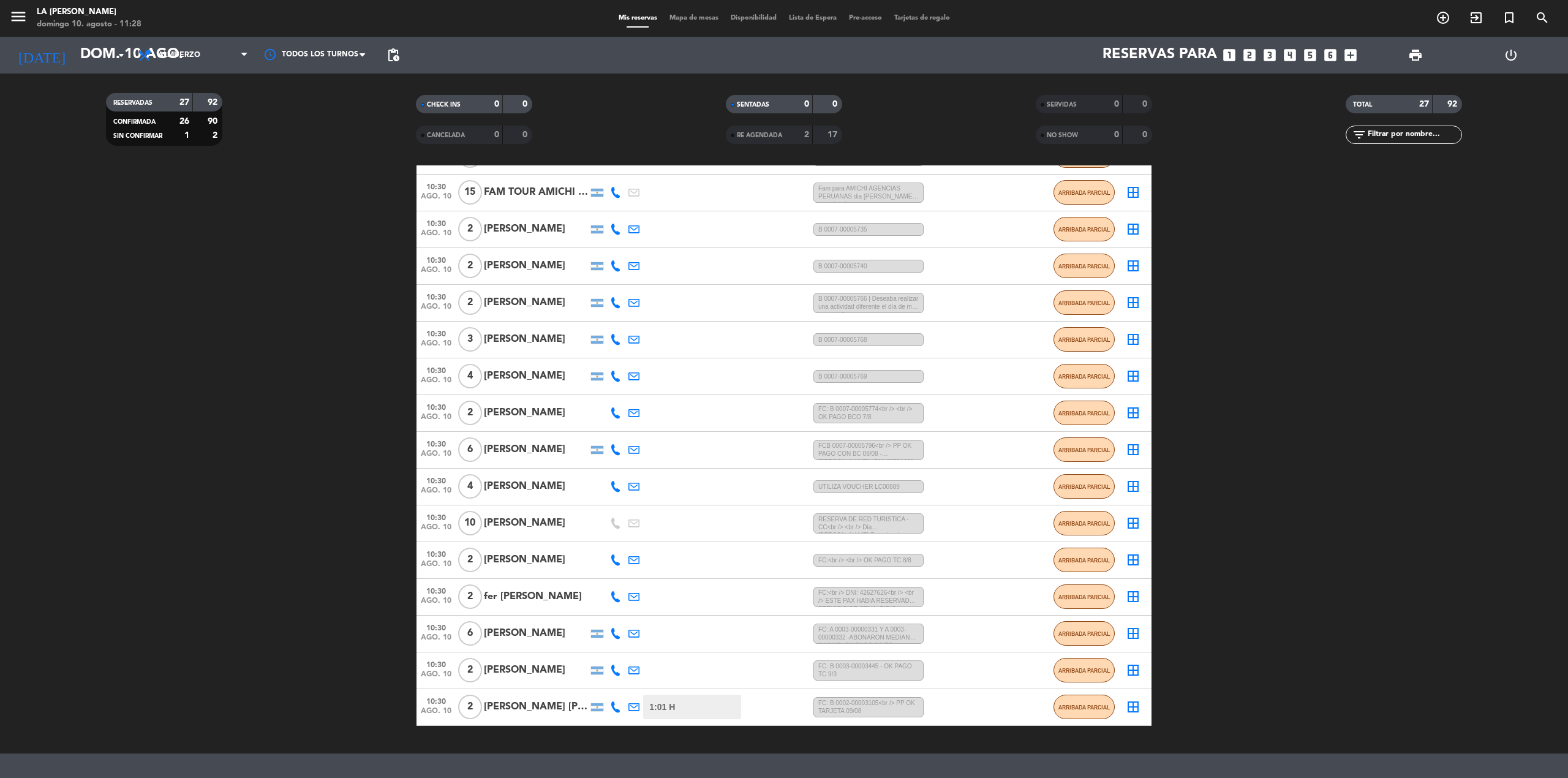
scroll to position [607, 0]
